Goal: Information Seeking & Learning: Learn about a topic

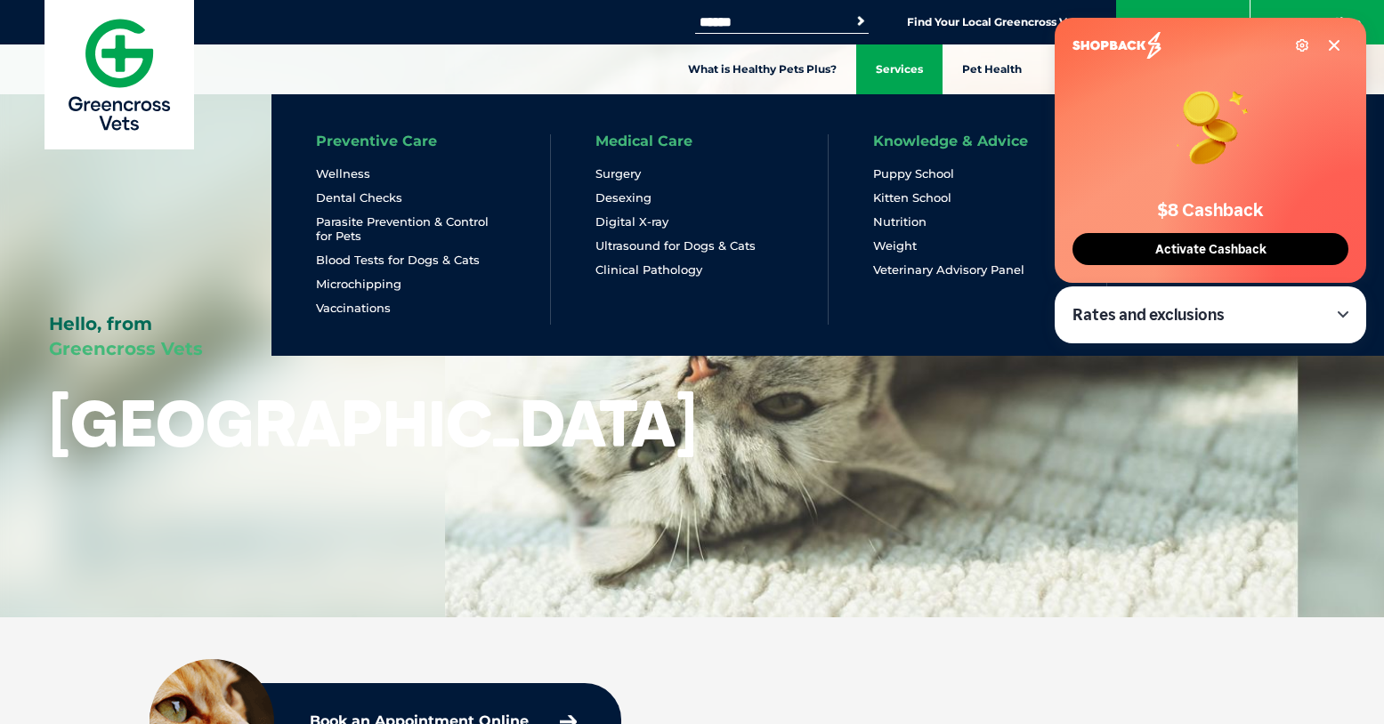
click at [909, 66] on link "Services" at bounding box center [899, 69] width 86 height 50
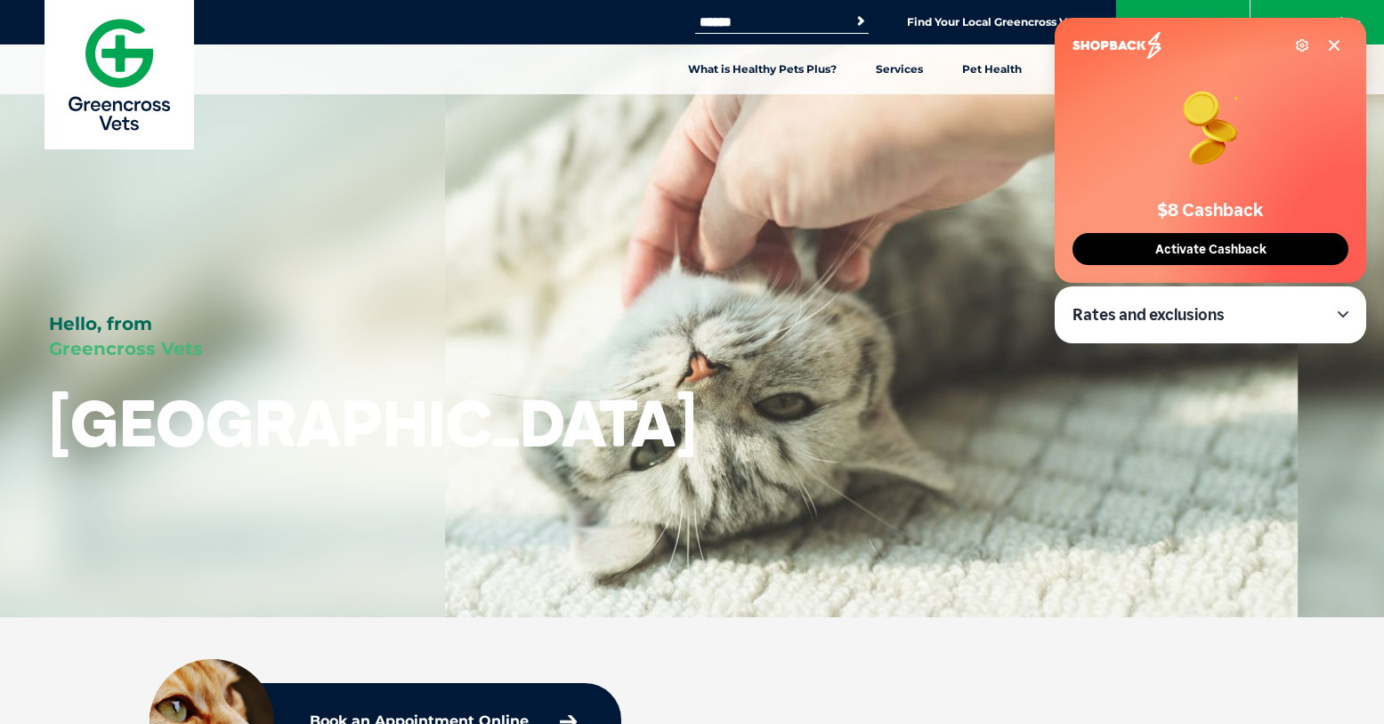
click at [1336, 49] on icon at bounding box center [1334, 45] width 14 height 14
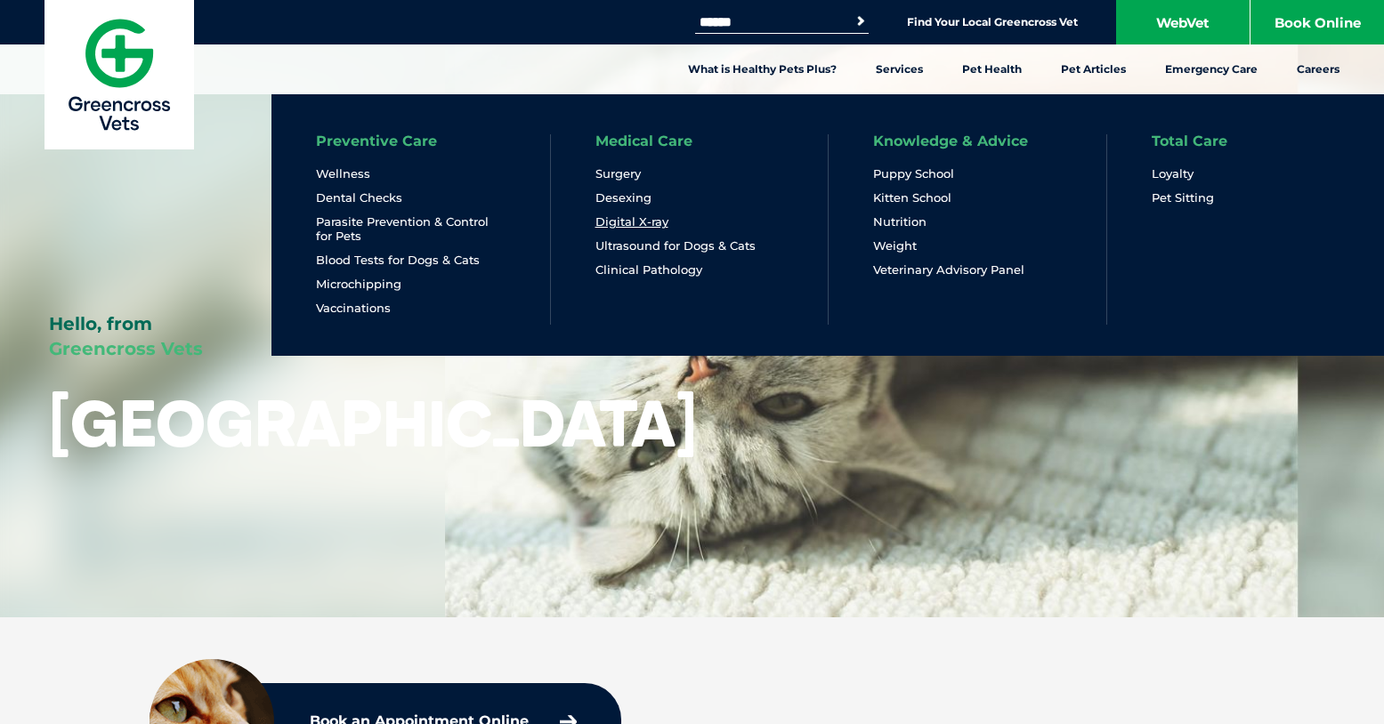
click at [638, 226] on link "Digital X-ray" at bounding box center [631, 221] width 73 height 15
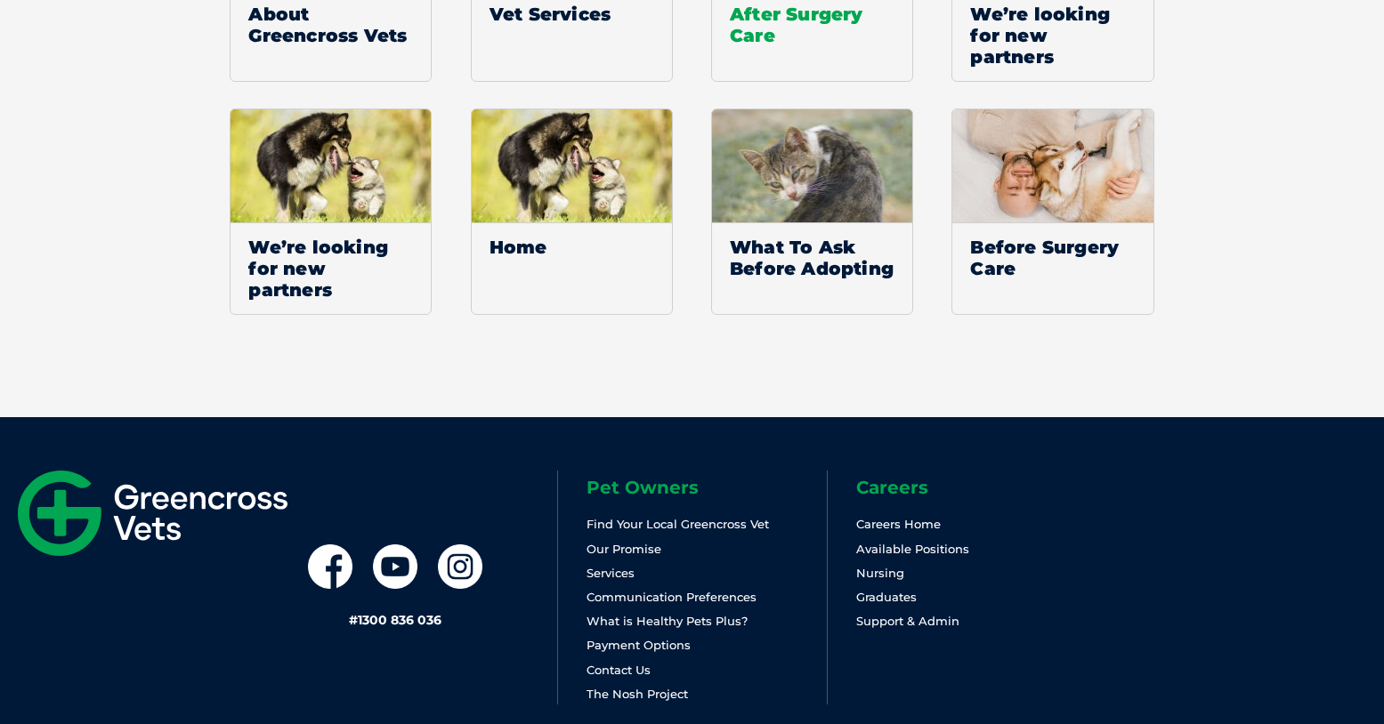
scroll to position [3438, 0]
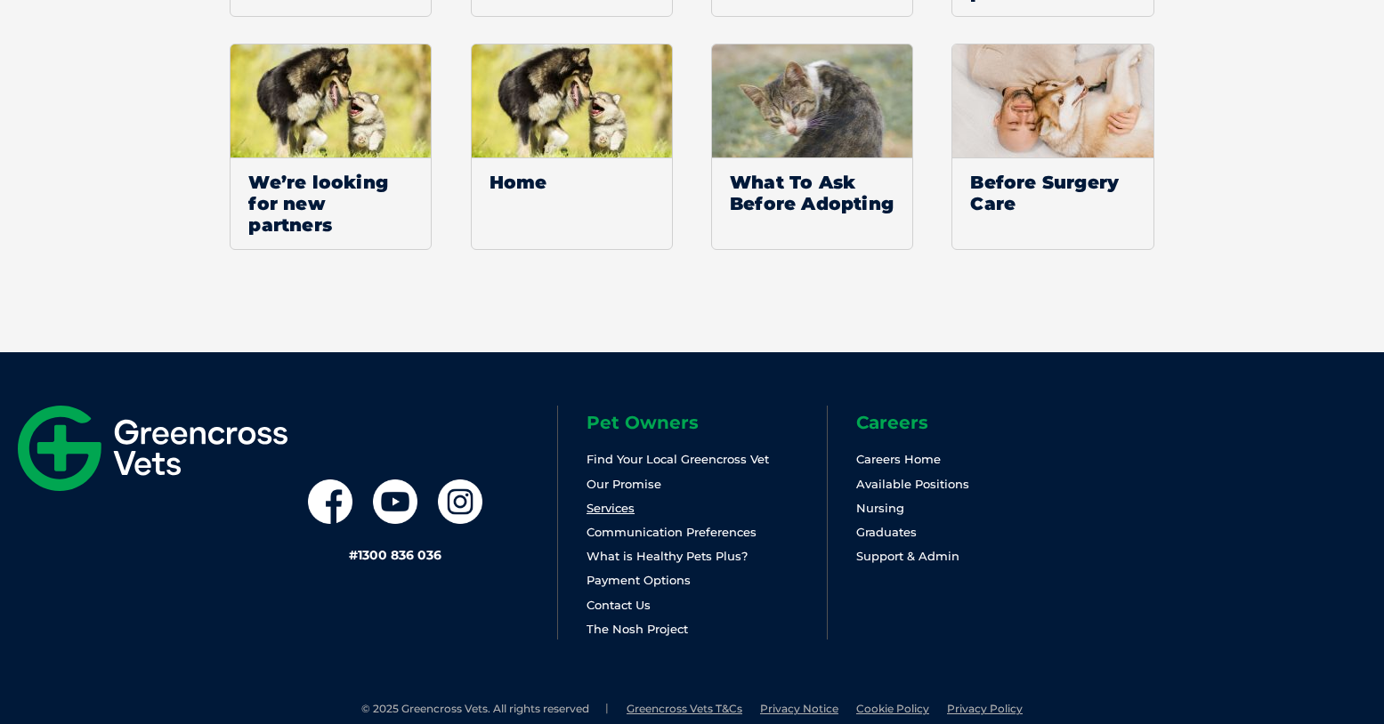
click at [617, 509] on link "Services" at bounding box center [610, 508] width 48 height 14
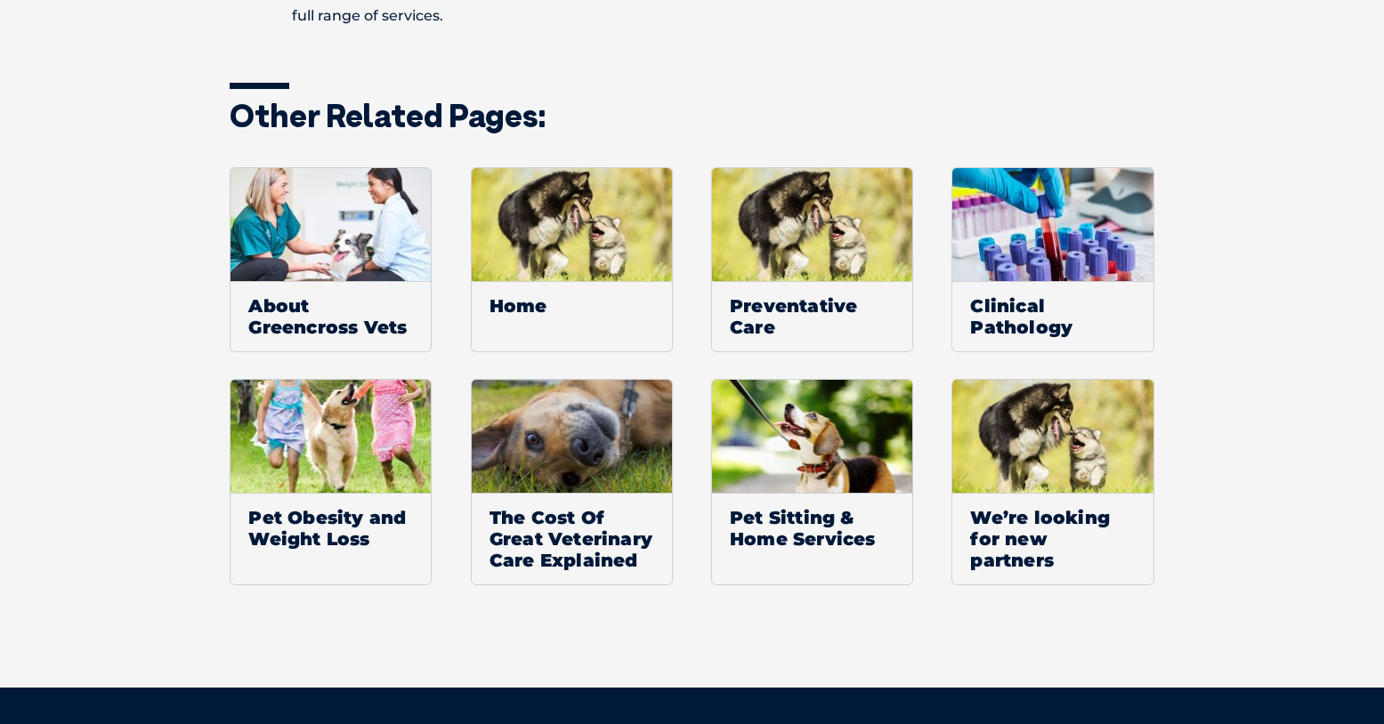
scroll to position [1674, 0]
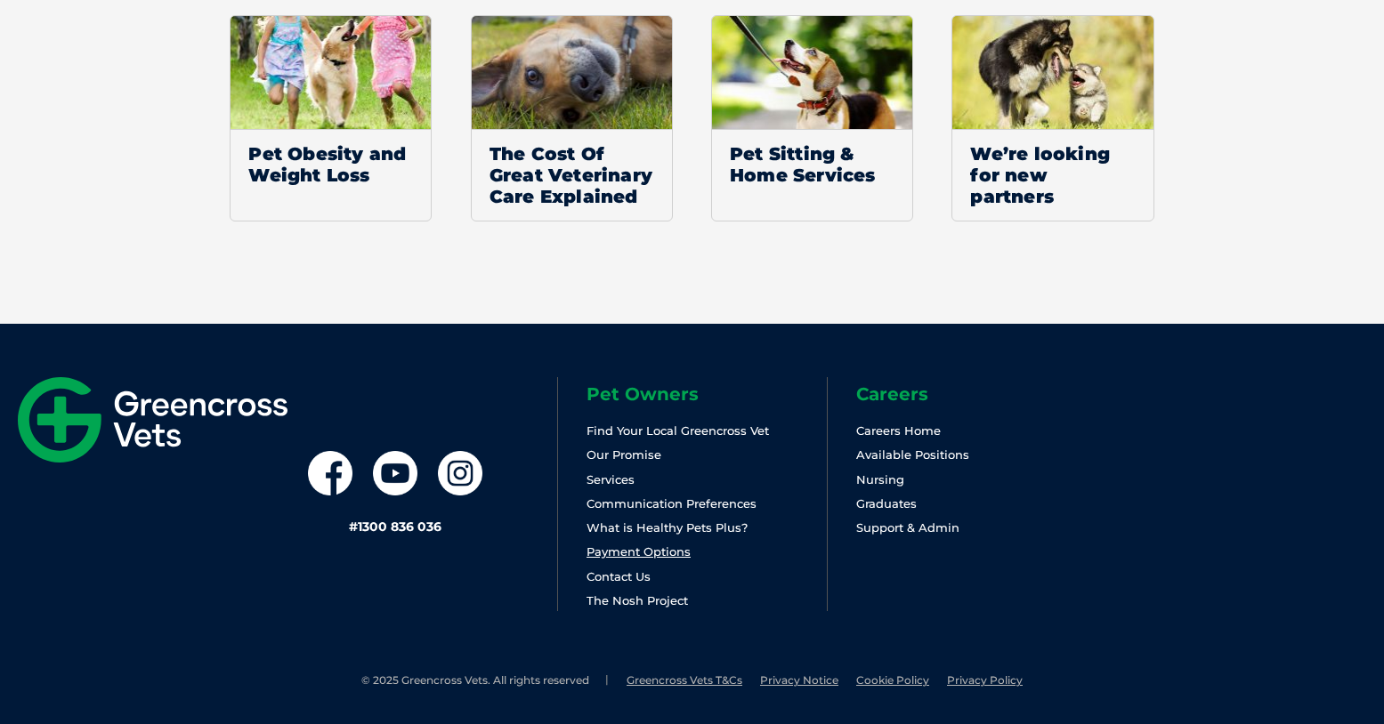
click at [641, 553] on link "Payment Options" at bounding box center [638, 552] width 104 height 14
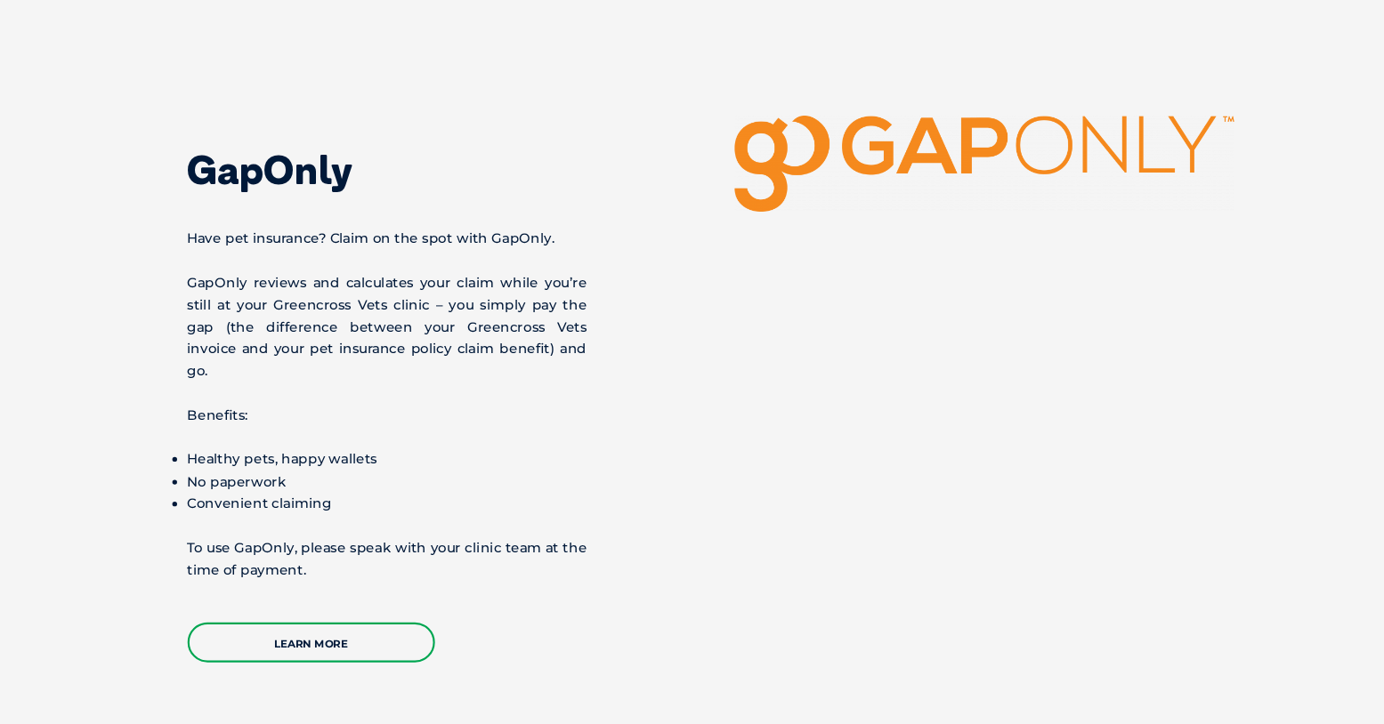
scroll to position [4470, 0]
